Goal: Task Accomplishment & Management: Use online tool/utility

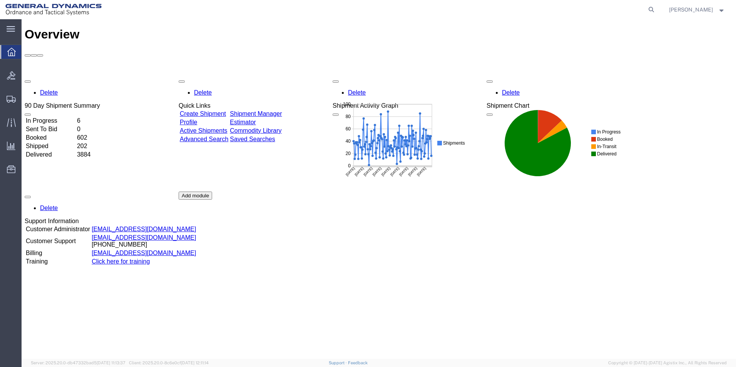
click at [213, 110] on link "Create Shipment" at bounding box center [203, 113] width 46 height 7
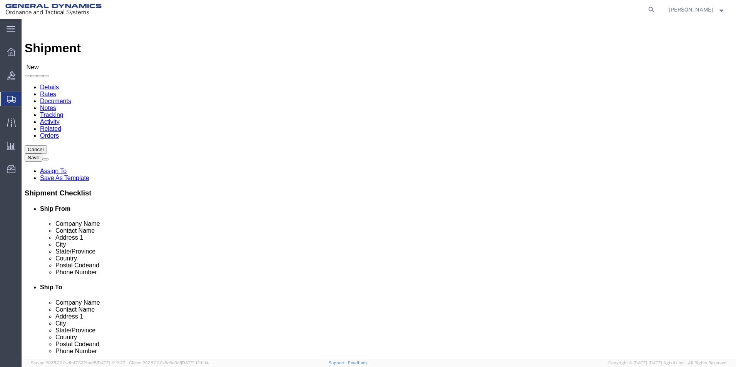
select select
click at [7, 51] on div at bounding box center [11, 51] width 22 height 15
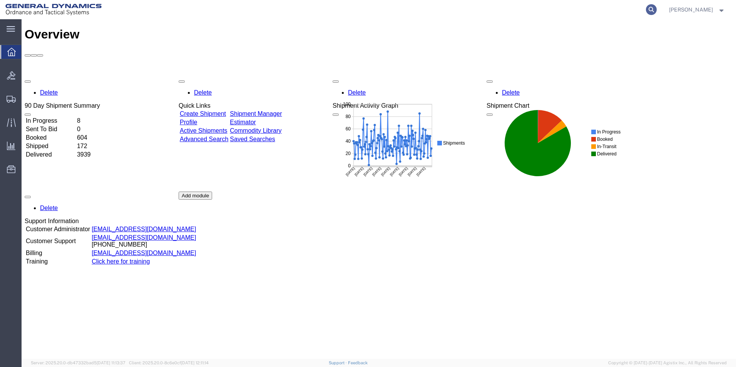
click at [657, 10] on icon at bounding box center [651, 9] width 11 height 11
paste input "56926076"
type input "56926076"
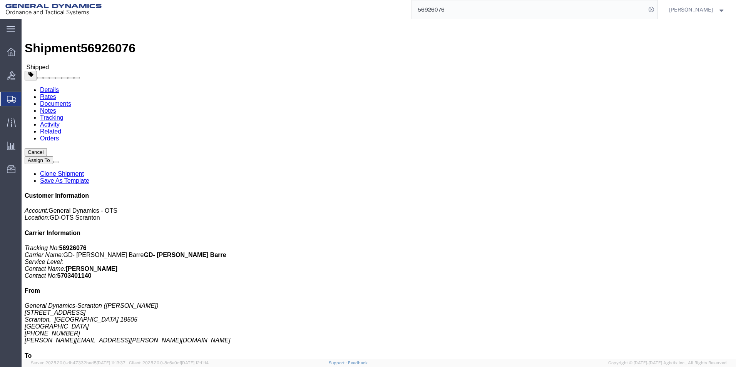
click link "Clone Shipment"
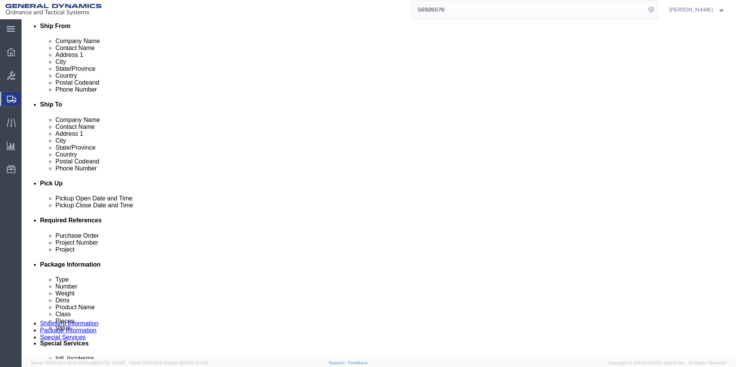
scroll to position [321, 0]
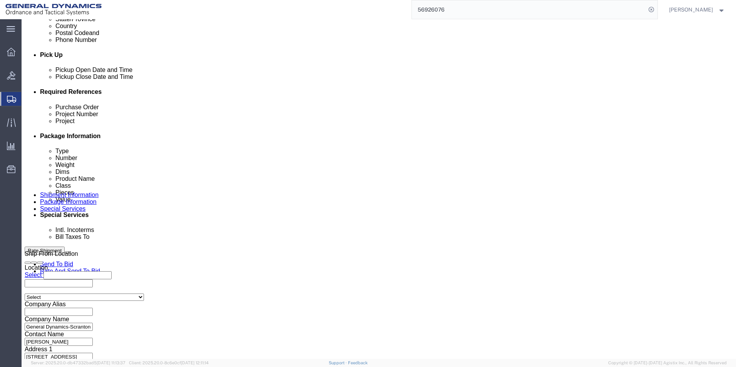
click button "Continue"
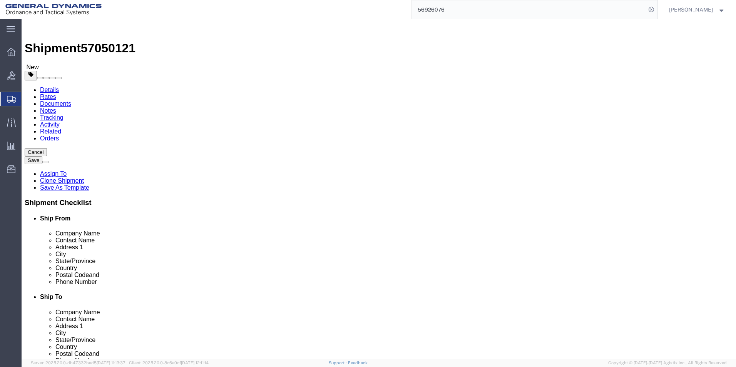
drag, startPoint x: 114, startPoint y: 156, endPoint x: 92, endPoint y: 155, distance: 22.7
click div "Number 9"
type input "2"
drag, startPoint x: 113, startPoint y: 182, endPoint x: 92, endPoint y: 182, distance: 20.8
click div "Weight 35000.00 Select kgs lbs Ship. t°"
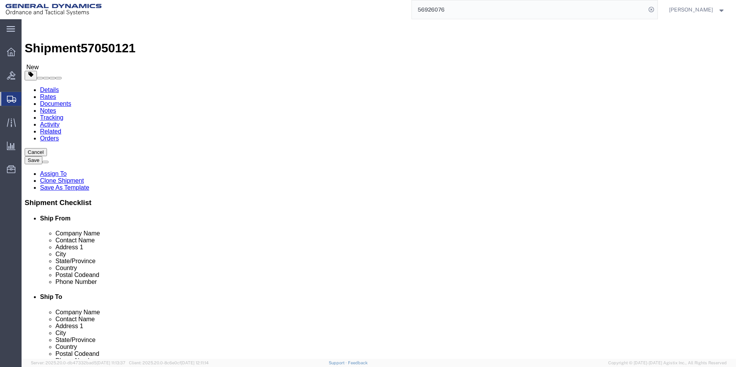
type input "8000.00"
click dl "Pieces: 340.00 Each Total value: 107594.94 USD"
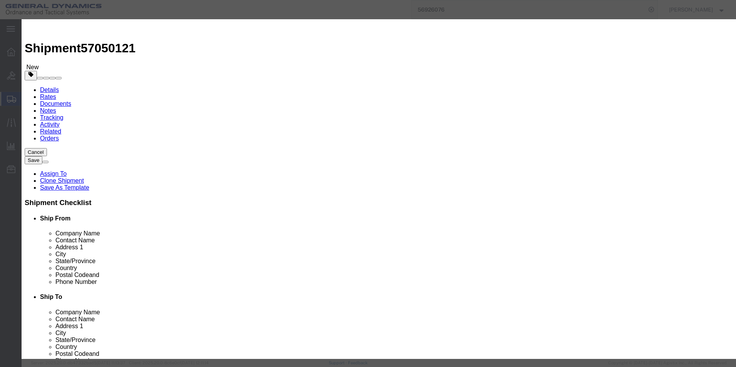
drag, startPoint x: 231, startPoint y: 75, endPoint x: 179, endPoint y: 77, distance: 52.4
click div "Pieces 340.00 Select Bag Barrels 100Board Feet Bottle Box Blister Pack Carats C…"
type input "80.00"
type input "25316.46"
drag, startPoint x: 485, startPoint y: 62, endPoint x: 503, endPoint y: 62, distance: 18.1
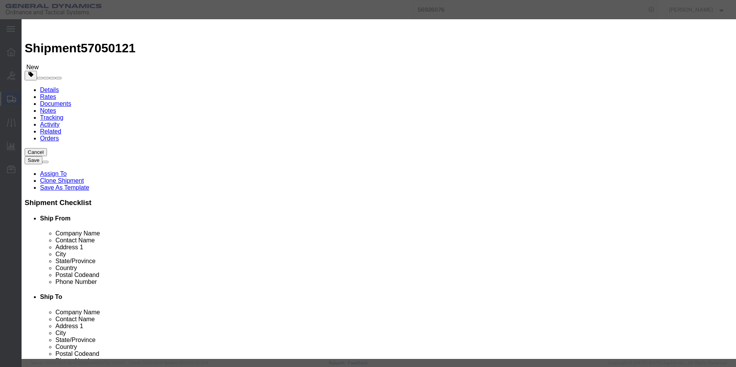
click textarea "HT PARTS. HEAT# M502-1"
type textarea "HT PARTS. HEAT# T4251-1"
click button "Save & Close"
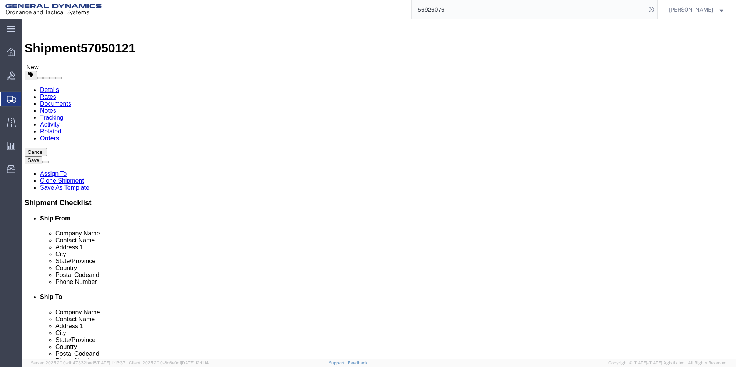
click button "Continue"
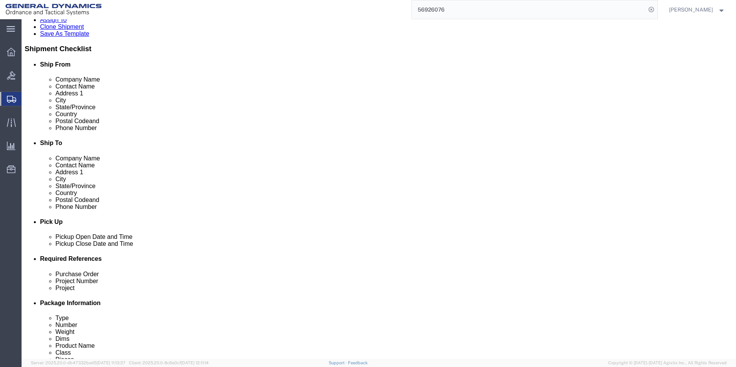
scroll to position [231, 0]
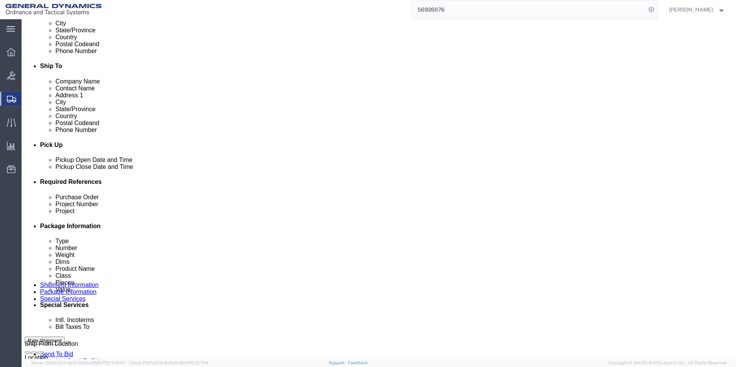
click select "Select Recipient Account Sender/Shipper Third Party Account"
select select "SHIP"
click select "Select Recipient Account Sender/Shipper Third Party Account"
click div "Billing Location Select Select My Profile Location GD-OTS [GEOGRAPHIC_DATA] (Co…"
click button "Rate Shipment"
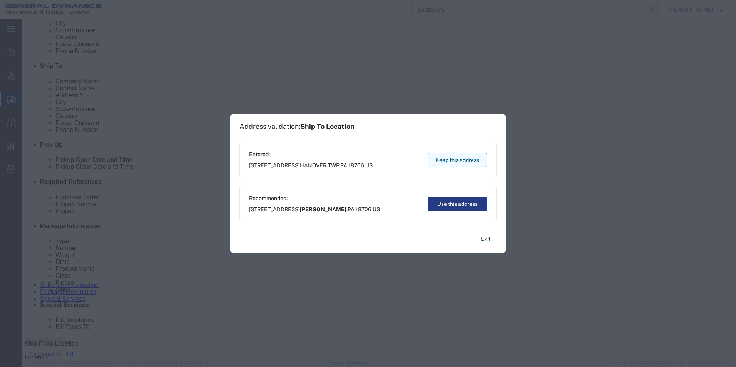
click at [464, 161] on button "Keep this address" at bounding box center [457, 160] width 59 height 14
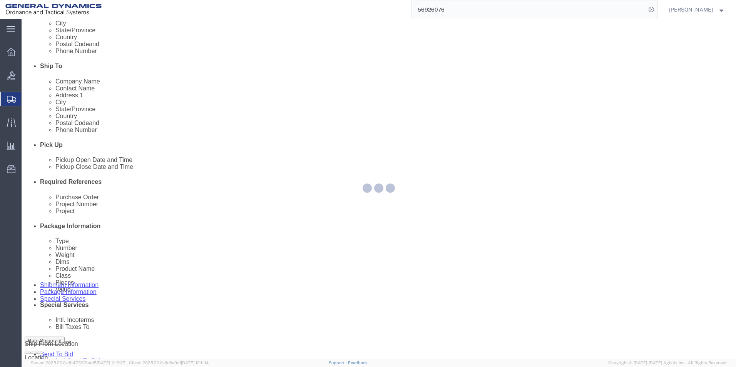
scroll to position [0, 0]
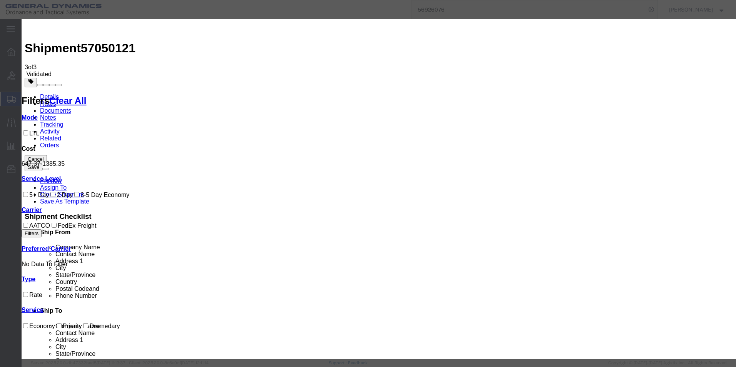
drag, startPoint x: 338, startPoint y: 63, endPoint x: 336, endPoint y: 68, distance: 5.6
select select "16394"
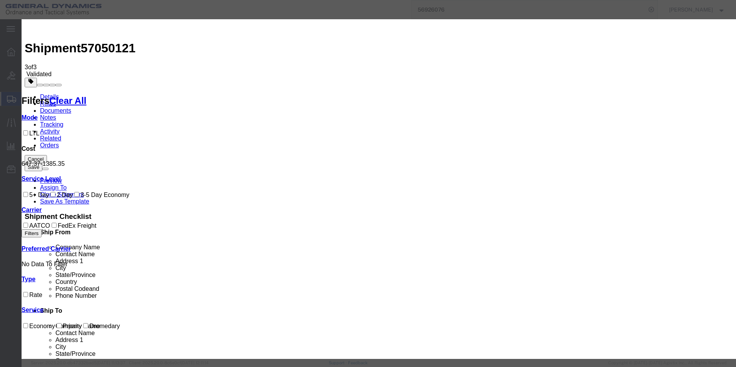
drag, startPoint x: 299, startPoint y: 98, endPoint x: 299, endPoint y: 104, distance: 5.8
select select "32203"
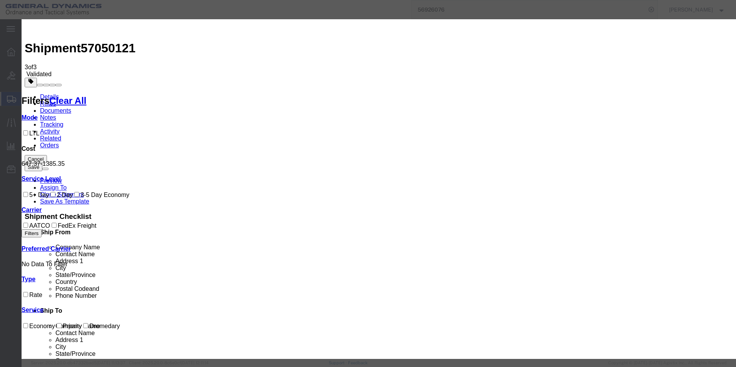
type input "57050121"
type input "[PERSON_NAME]"
type input "5703401140"
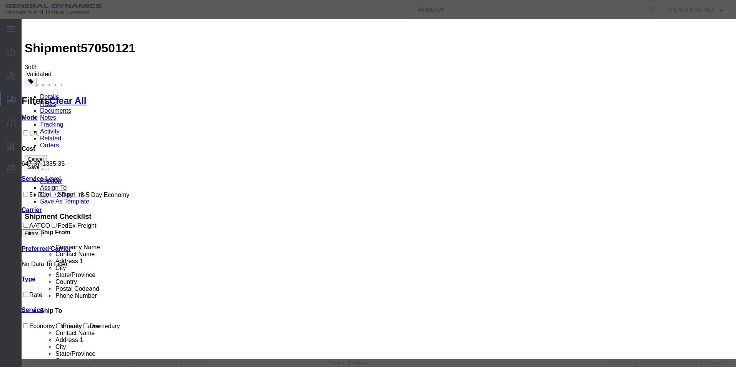
select select "0900"
drag, startPoint x: 454, startPoint y: 229, endPoint x: 469, endPoint y: 234, distance: 15.3
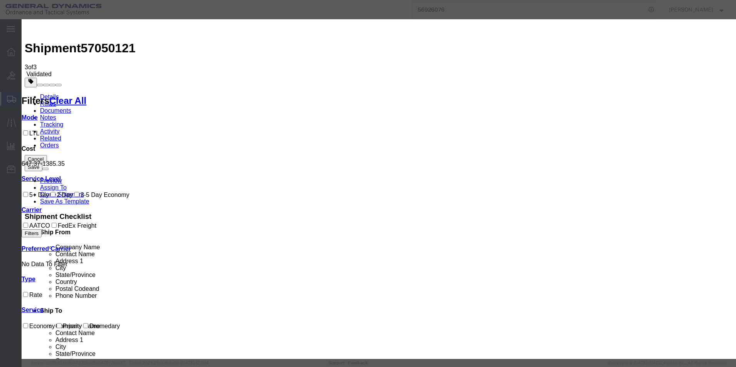
select select "PICKEDUP"
